Goal: Transaction & Acquisition: Purchase product/service

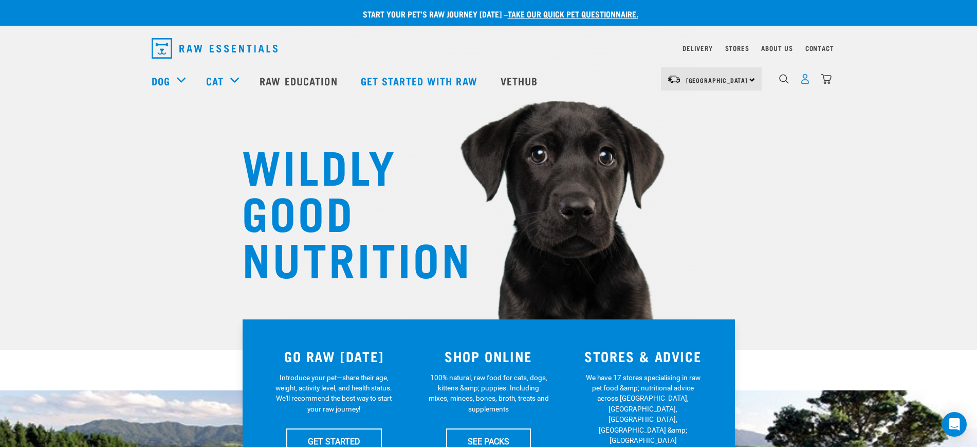
click at [806, 83] on img "dropdown navigation" at bounding box center [805, 78] width 11 height 11
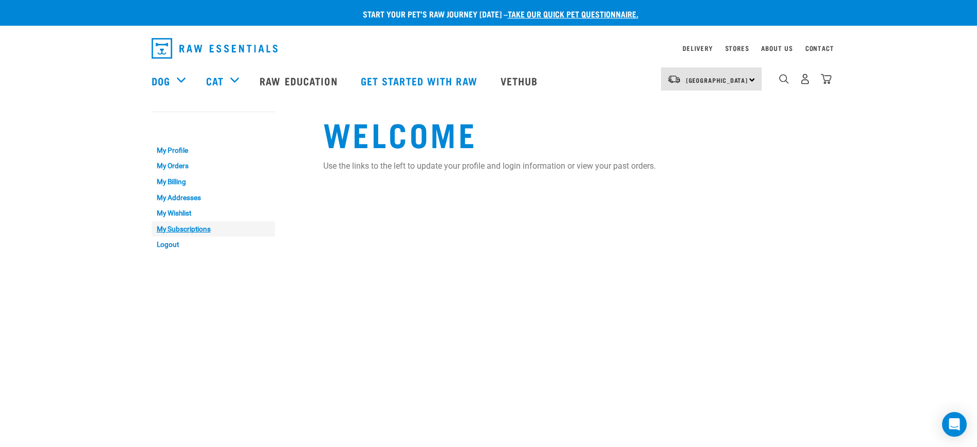
click at [183, 229] on link "My Subscriptions" at bounding box center [213, 229] width 123 height 16
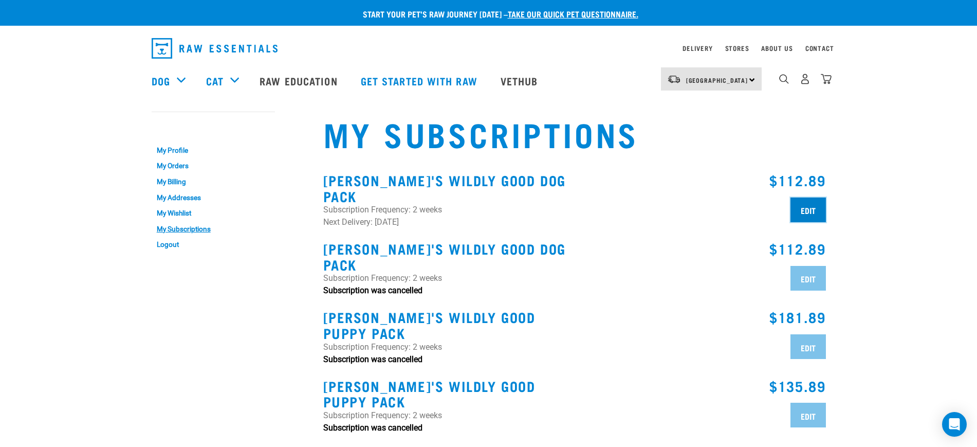
click at [811, 205] on input "Edit" at bounding box center [807, 209] width 35 height 25
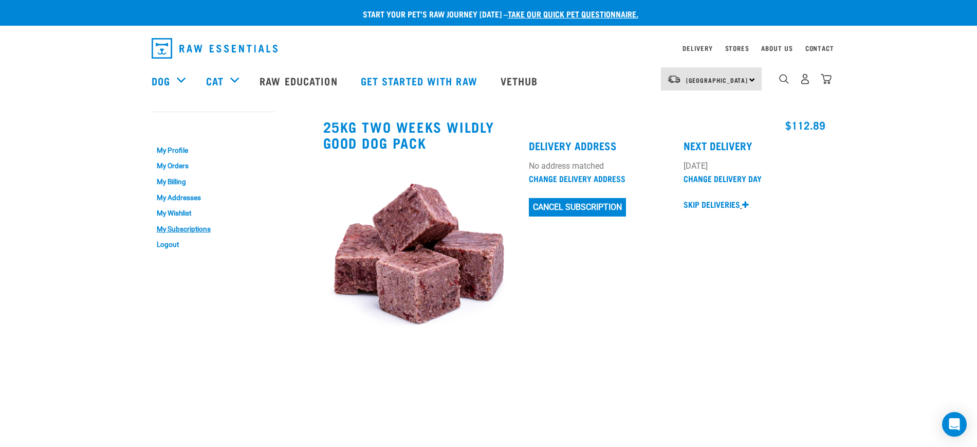
click at [710, 202] on p "Skip deliveries" at bounding box center [712, 204] width 57 height 12
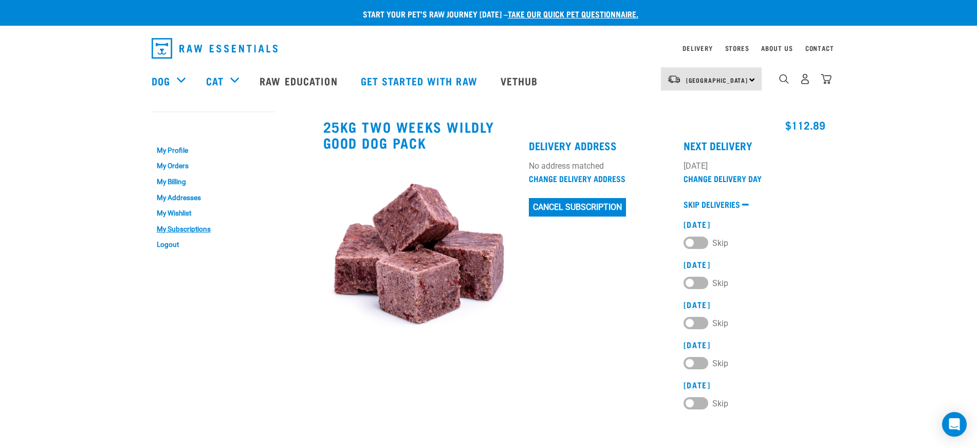
click at [688, 242] on label "Skip" at bounding box center [706, 241] width 45 height 11
click at [688, 242] on 2025 "Skip" at bounding box center [687, 240] width 7 height 7
checkbox 2025 "true"
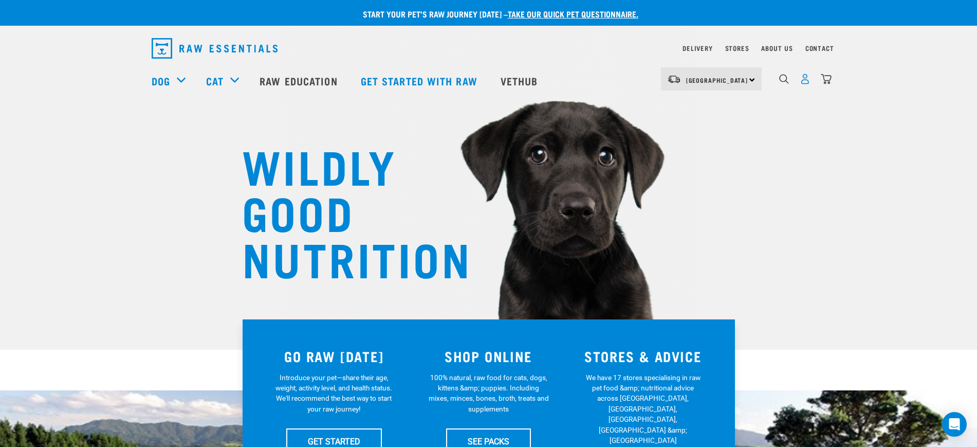
click at [803, 84] on img "dropdown navigation" at bounding box center [805, 78] width 11 height 11
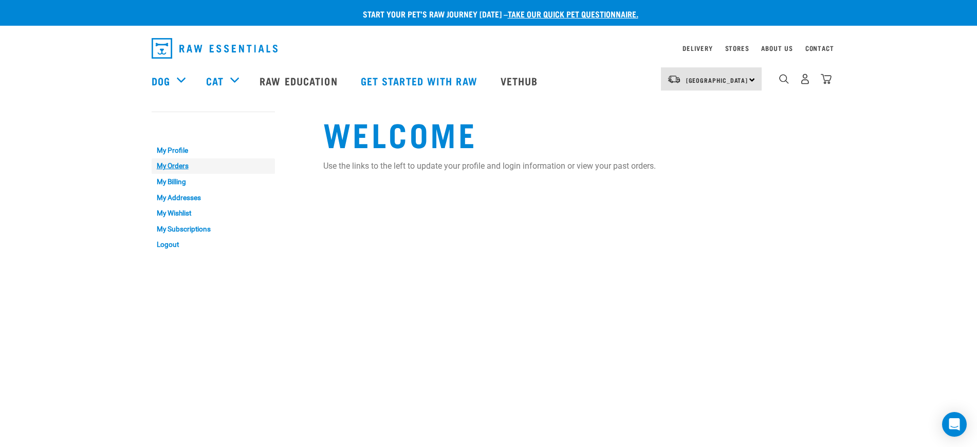
click at [173, 163] on link "My Orders" at bounding box center [213, 166] width 123 height 16
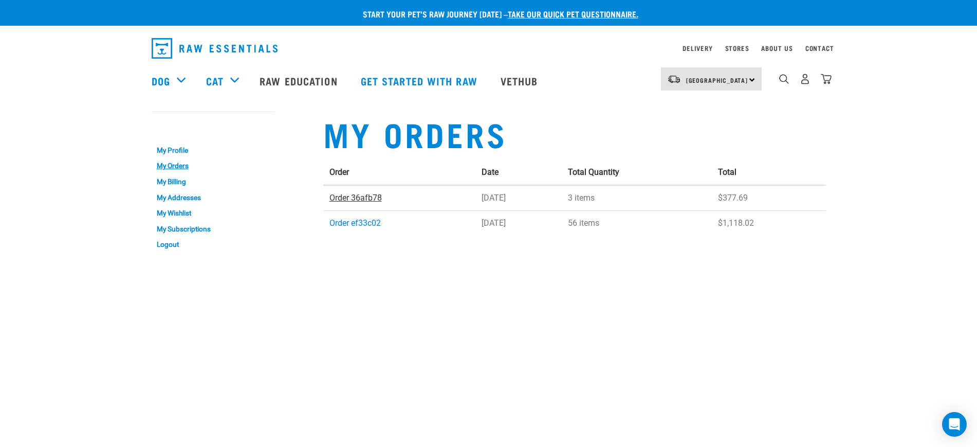
click at [348, 196] on link "Order 36afb78" at bounding box center [355, 198] width 52 height 10
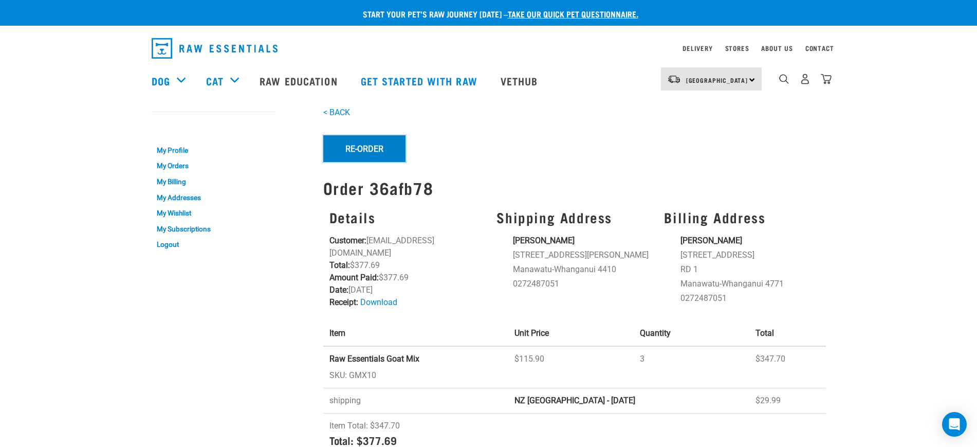
click at [359, 145] on button "Re-Order" at bounding box center [364, 148] width 82 height 27
click at [368, 154] on button "Re-Order" at bounding box center [364, 148] width 82 height 27
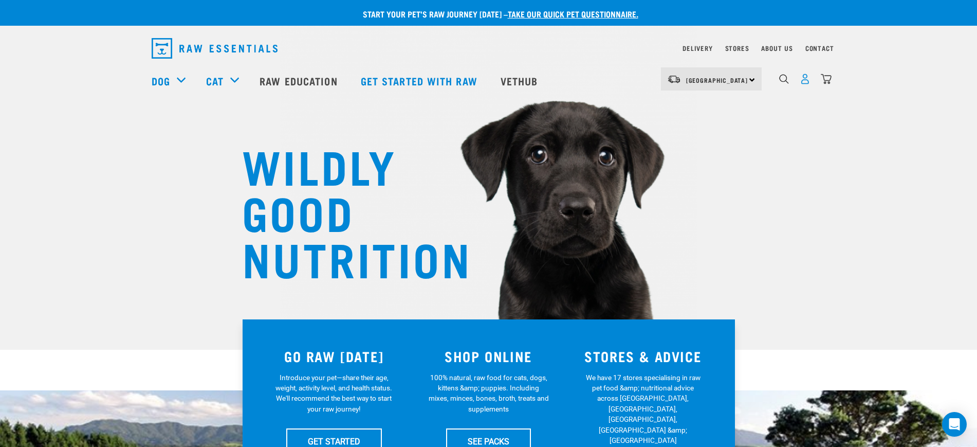
click at [803, 84] on img "dropdown navigation" at bounding box center [805, 78] width 11 height 11
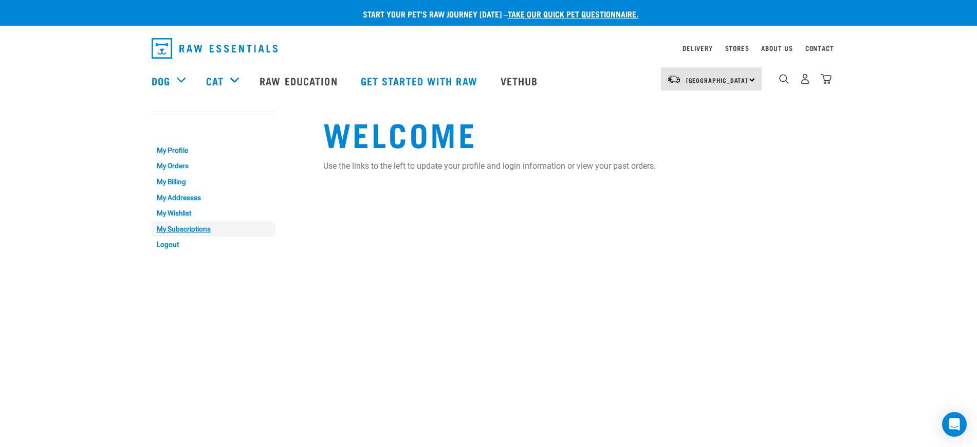
click at [192, 227] on link "My Subscriptions" at bounding box center [213, 229] width 123 height 16
click at [183, 168] on link "My Orders" at bounding box center [213, 166] width 123 height 16
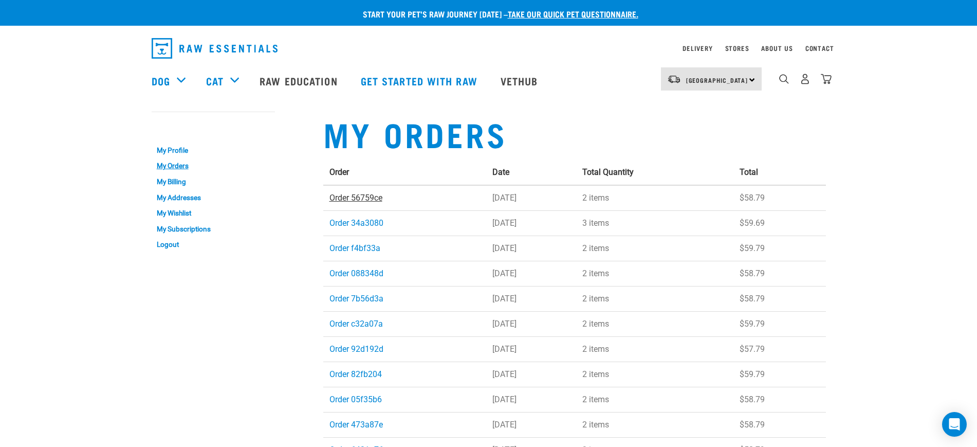
click at [362, 196] on link "Order 56759ce" at bounding box center [355, 198] width 53 height 10
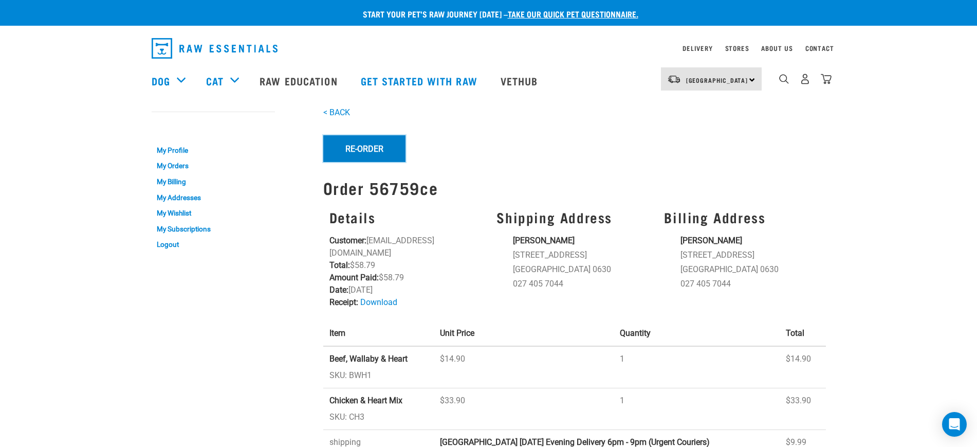
click at [376, 149] on button "Re-Order" at bounding box center [364, 148] width 82 height 27
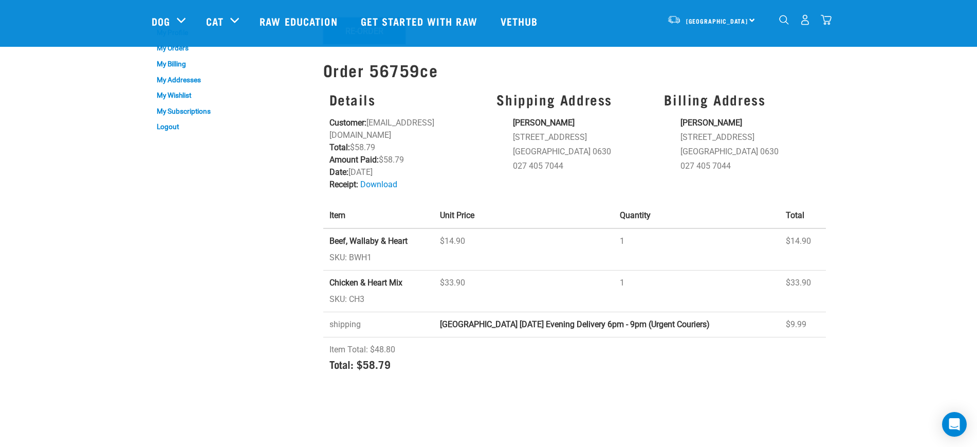
scroll to position [64, 0]
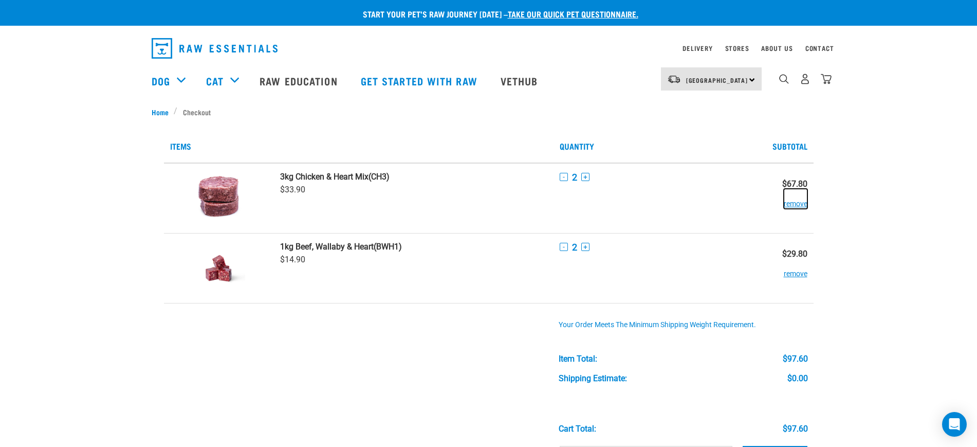
click at [791, 201] on button "remove" at bounding box center [796, 199] width 24 height 20
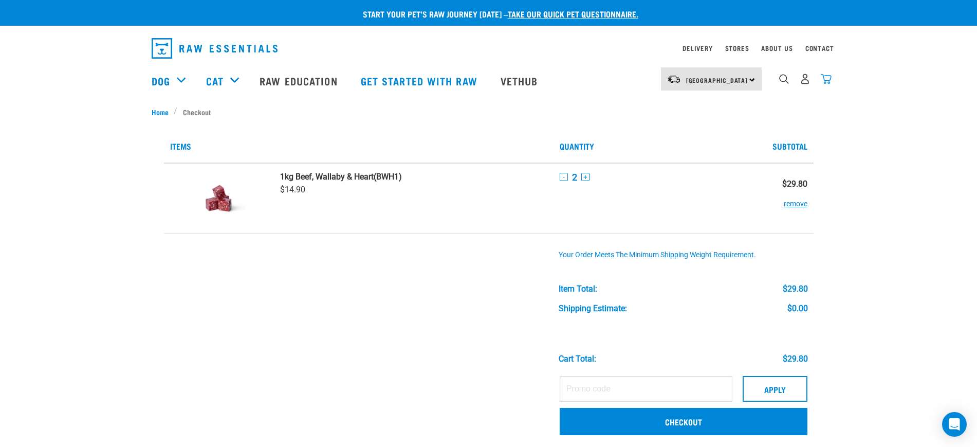
click at [830, 82] on img "dropdown navigation" at bounding box center [826, 78] width 11 height 11
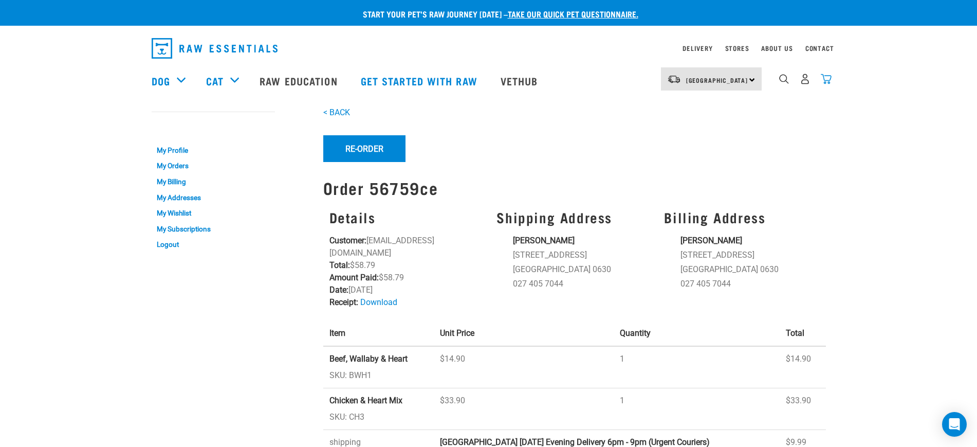
click at [824, 78] on img "dropdown navigation" at bounding box center [826, 78] width 11 height 11
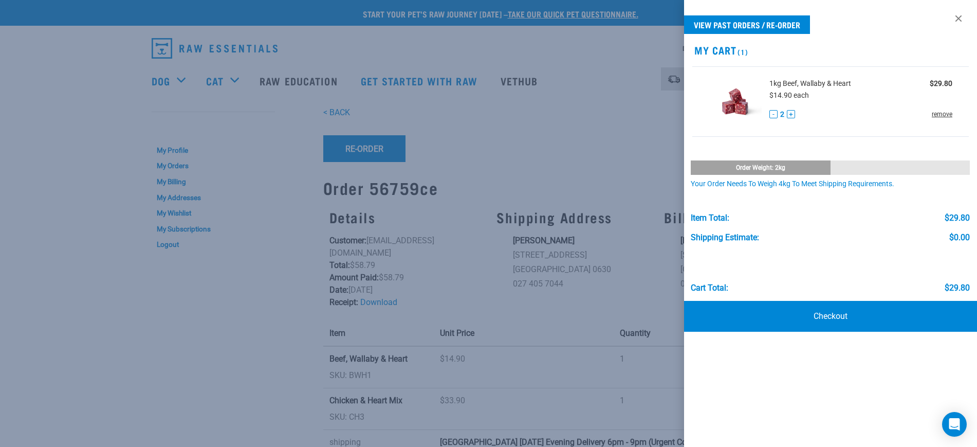
click at [950, 113] on link "remove" at bounding box center [942, 113] width 21 height 9
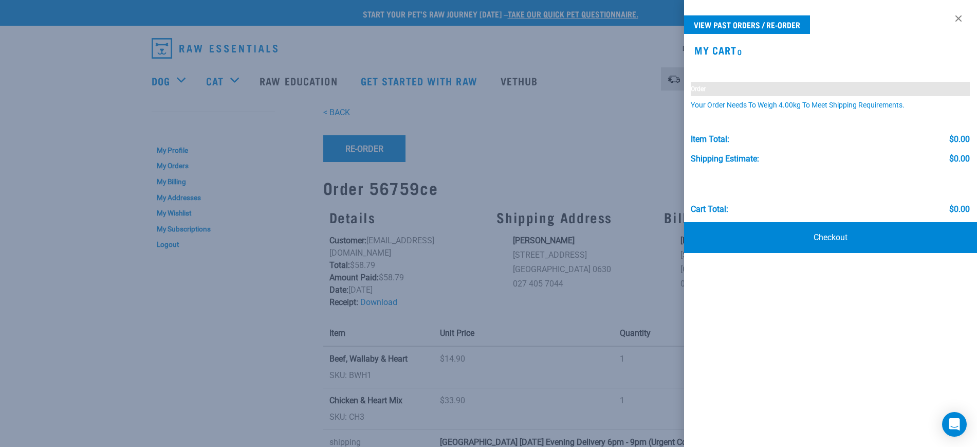
click at [219, 328] on div at bounding box center [488, 223] width 977 height 447
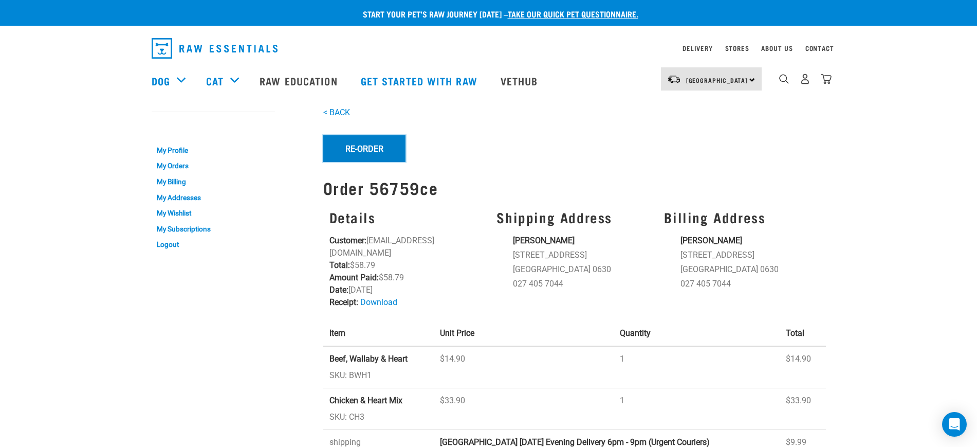
click at [365, 151] on button "Re-Order" at bounding box center [364, 148] width 82 height 27
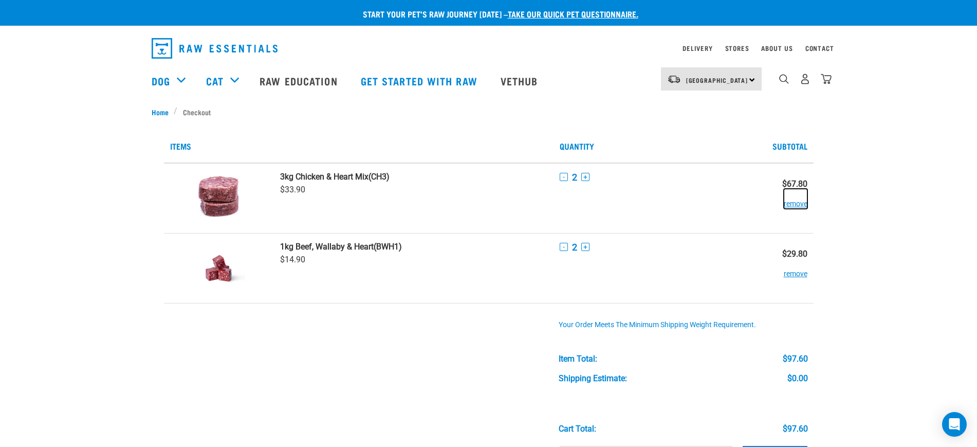
click at [797, 200] on button "remove" at bounding box center [796, 199] width 24 height 20
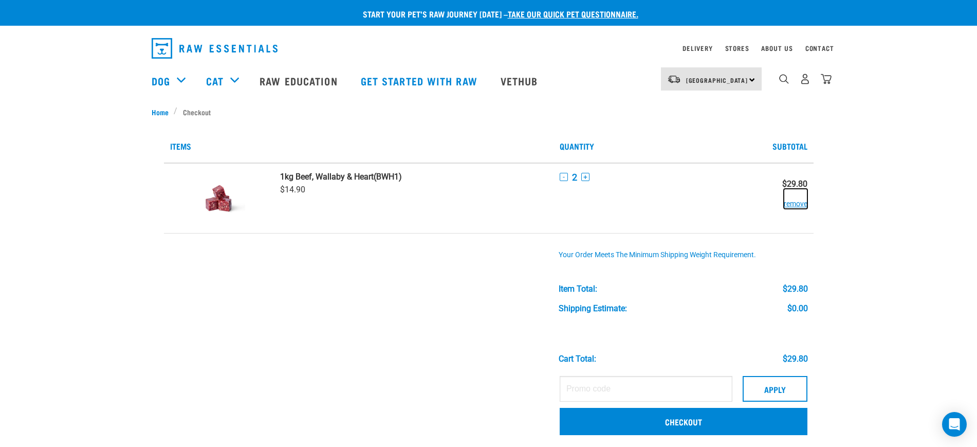
click at [796, 196] on button "remove" at bounding box center [796, 199] width 24 height 20
